Goal: Check status: Check status

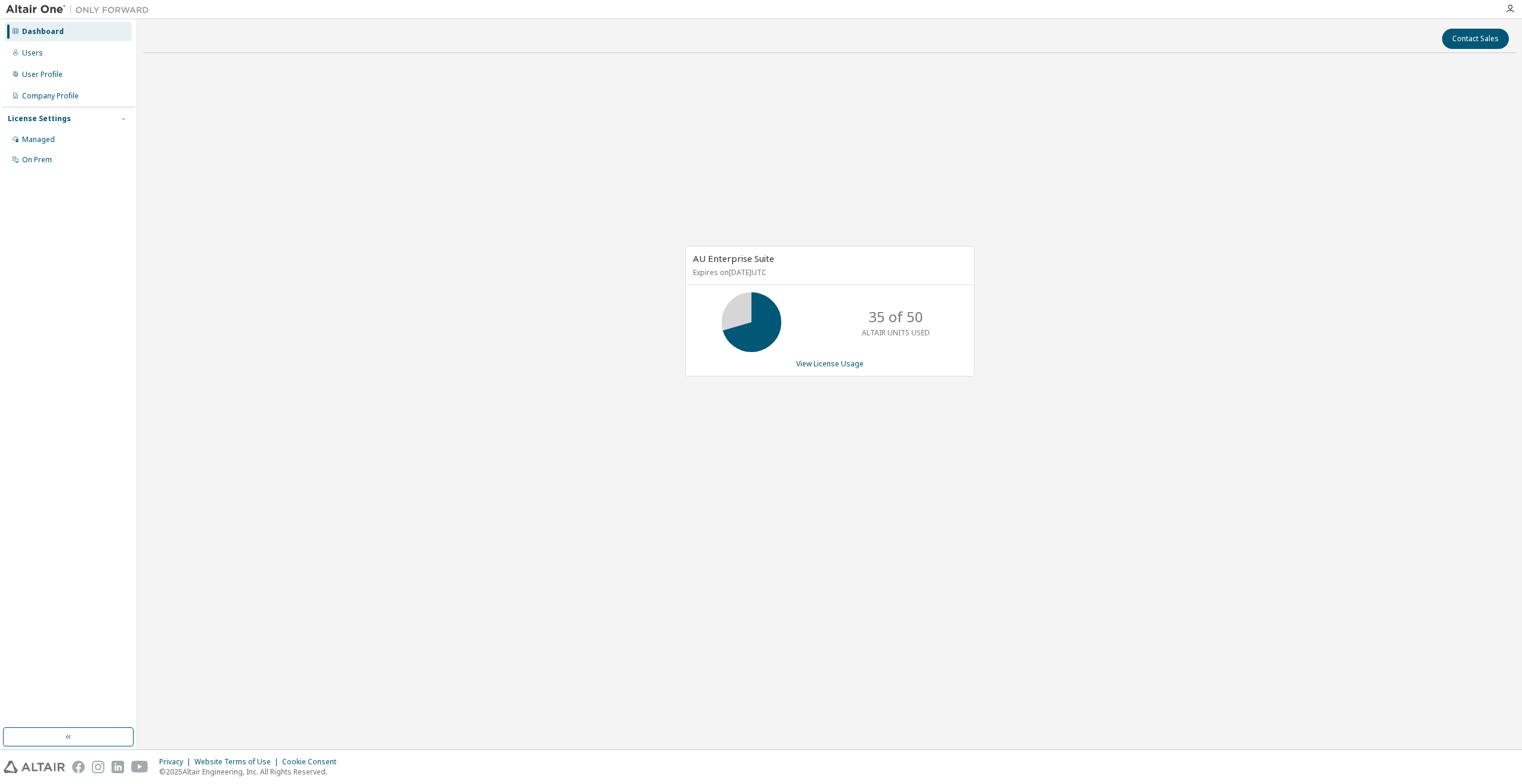
click at [512, 488] on div "AU Enterprise Suite Expires on [DATE] UTC 35 of 50 ALTAIR UNITS USED View Licen…" at bounding box center [830, 317] width 1373 height 509
drag, startPoint x: 504, startPoint y: 489, endPoint x: 234, endPoint y: 564, distance: 280.2
click at [501, 490] on div "AU Enterprise Suite Expires on [DATE] UTC 35 of 50 ALTAIR UNITS USED View Licen…" at bounding box center [830, 317] width 1373 height 509
